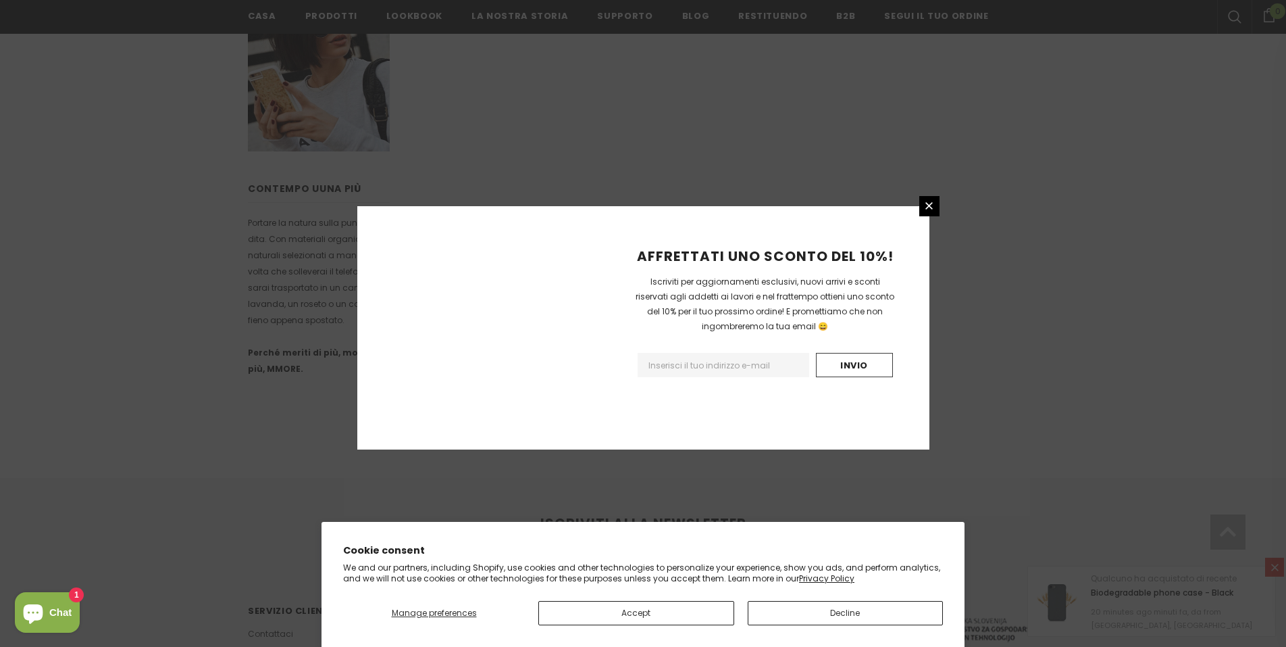
scroll to position [865, 0]
